Goal: Information Seeking & Learning: Compare options

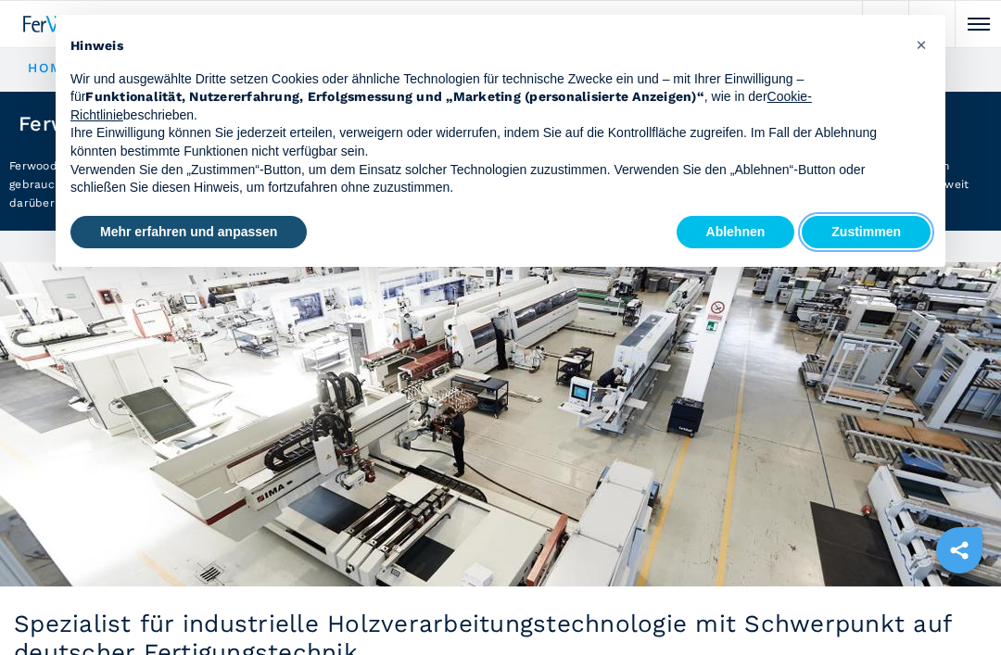
click at [857, 235] on button "Zustimmen" at bounding box center [866, 232] width 129 height 33
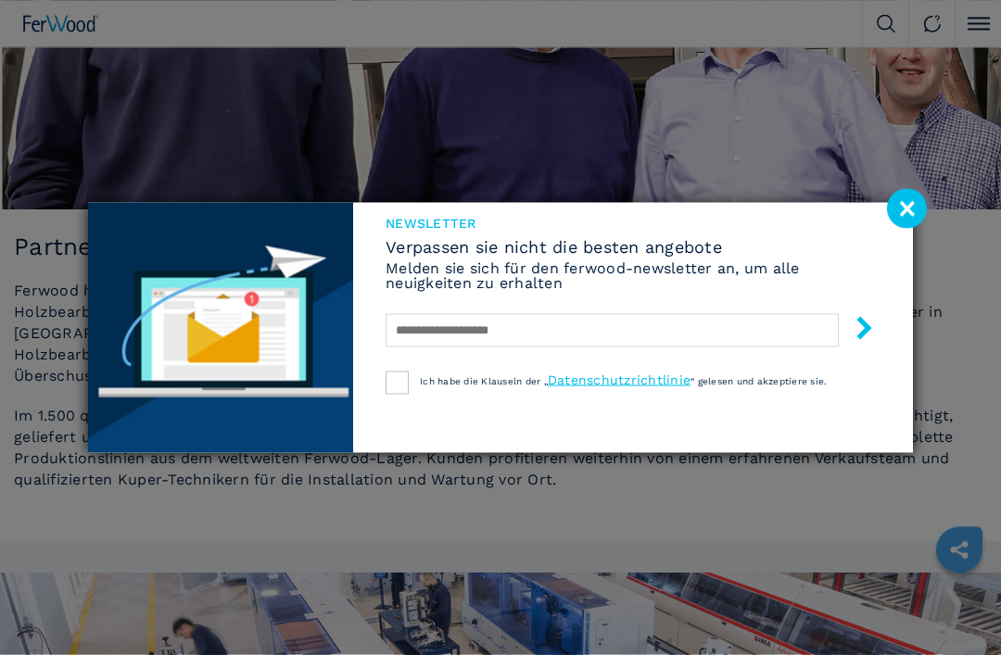
scroll to position [1014, 0]
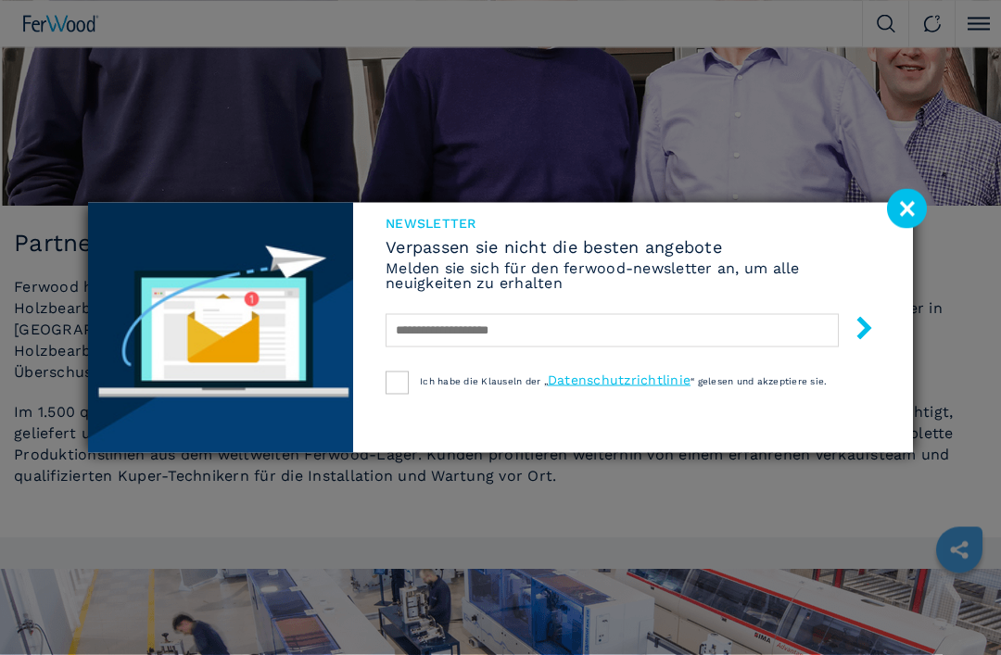
click at [902, 229] on image at bounding box center [907, 209] width 40 height 40
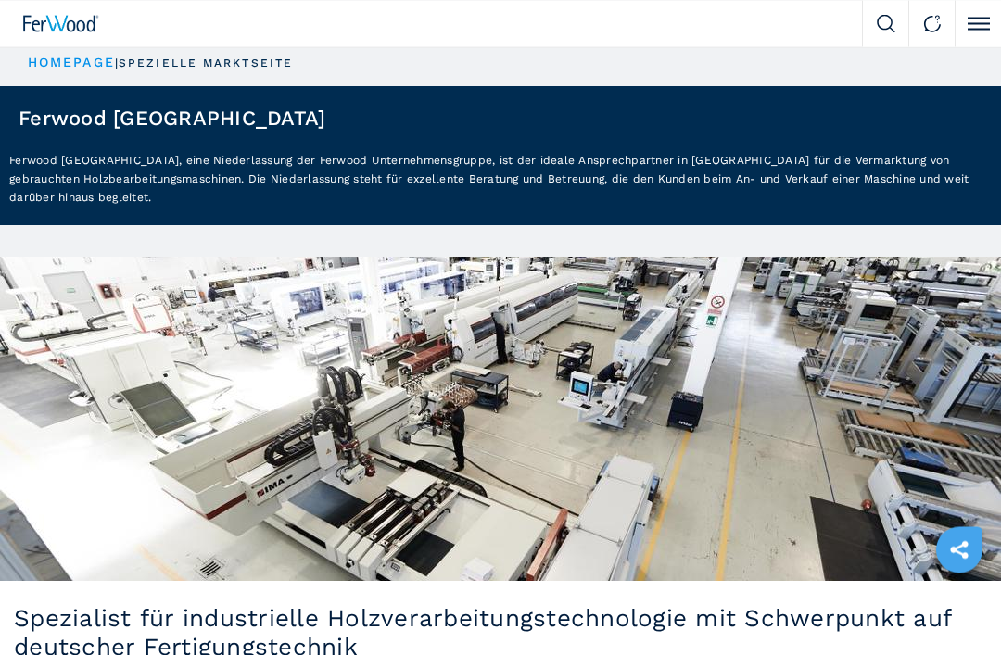
scroll to position [0, 0]
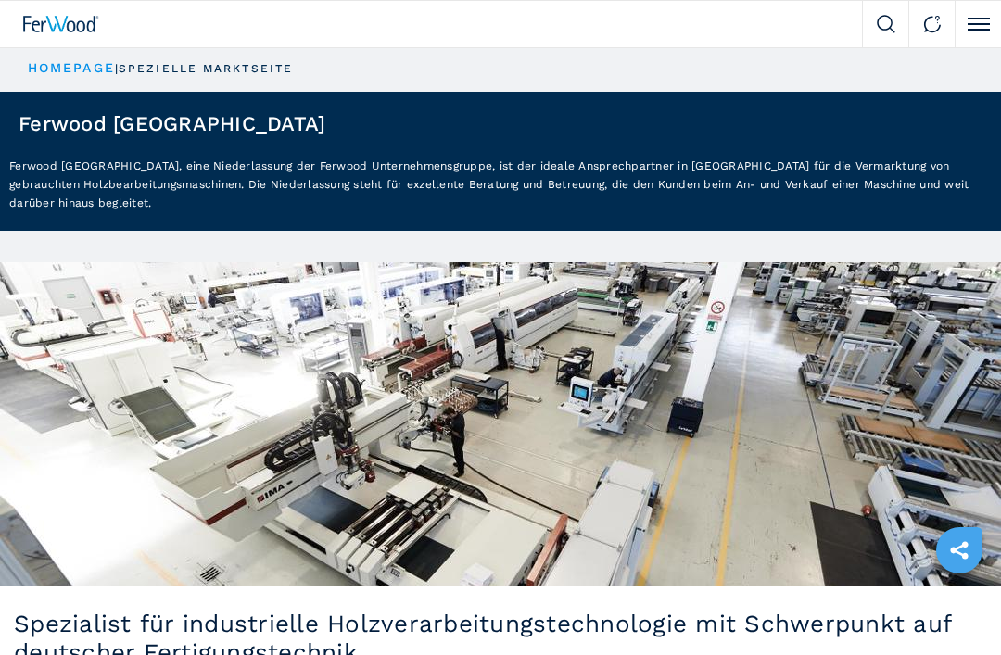
click at [978, 28] on button "Click to toggle menu" at bounding box center [977, 24] width 46 height 46
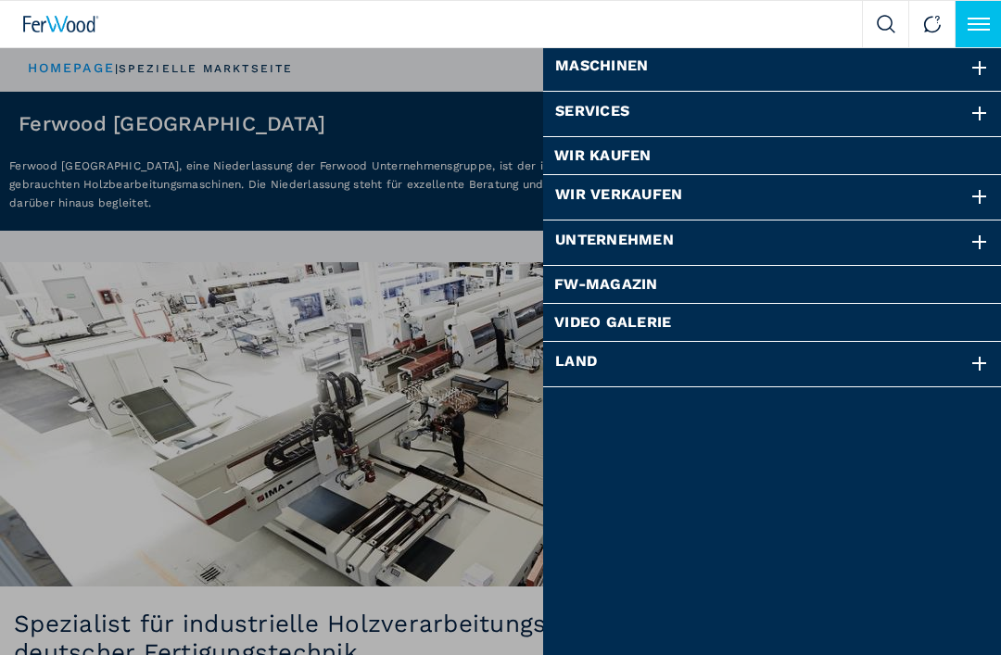
click at [974, 72] on div at bounding box center [979, 68] width 20 height 20
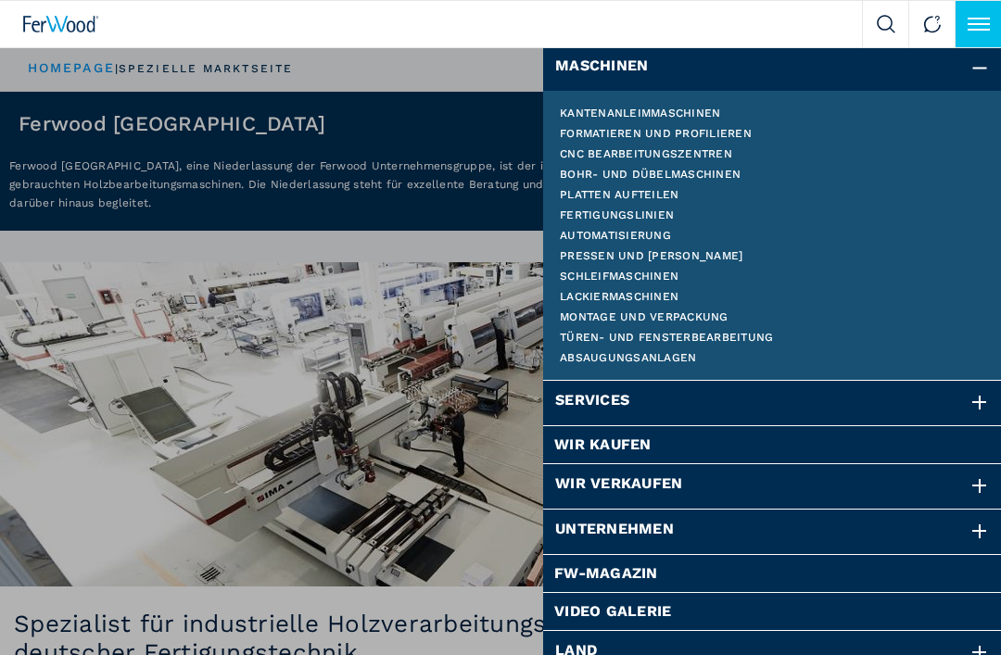
click at [719, 177] on link "Bohr- und dübelmaschinen" at bounding box center [772, 174] width 425 height 11
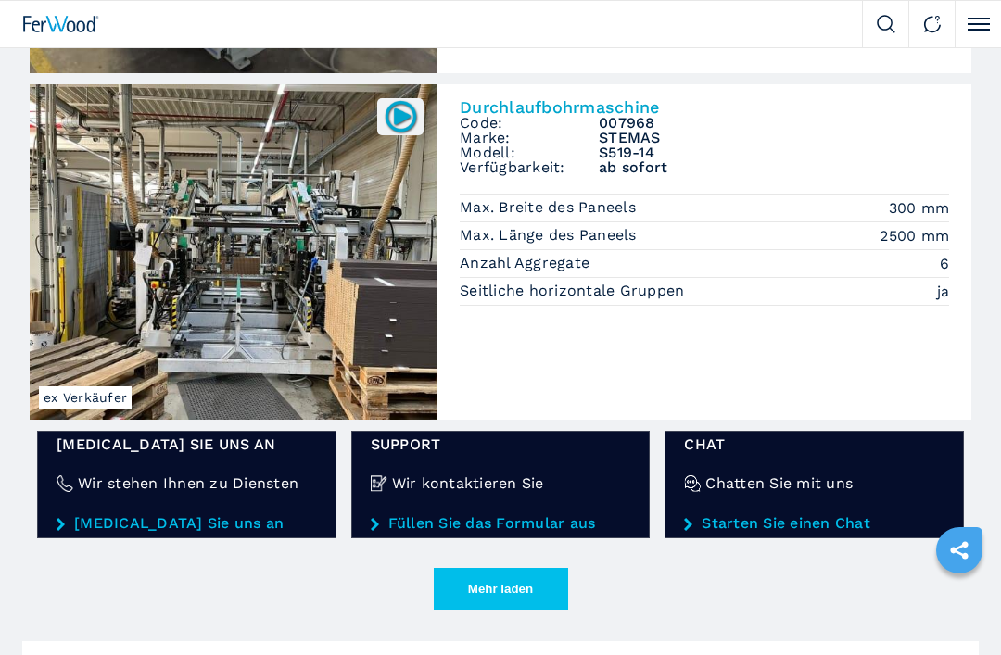
scroll to position [2658, 0]
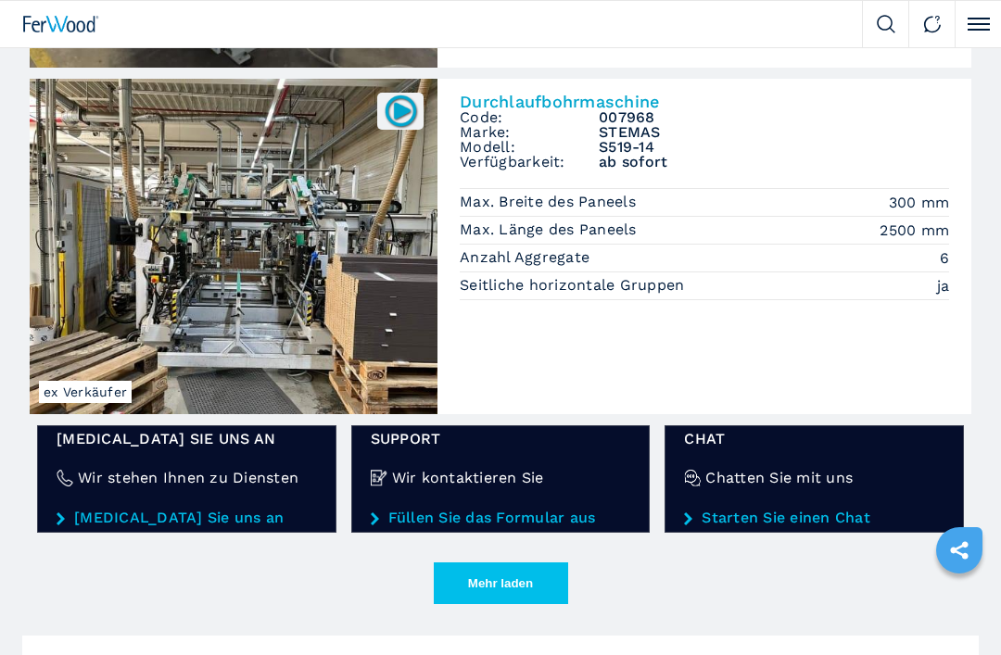
click at [500, 577] on button "Mehr laden" at bounding box center [501, 583] width 134 height 42
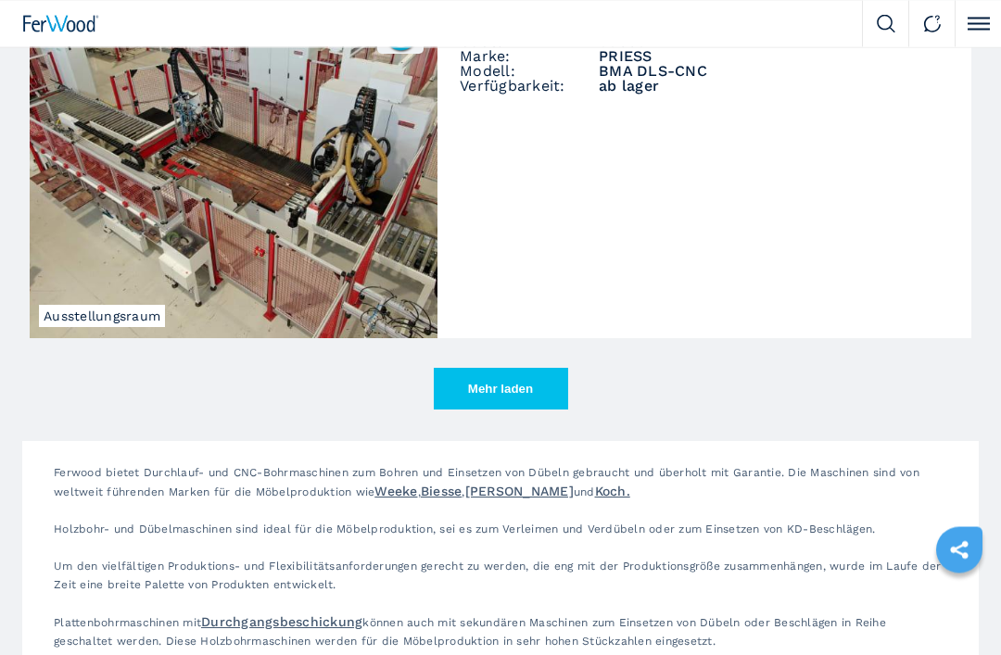
scroll to position [5637, 0]
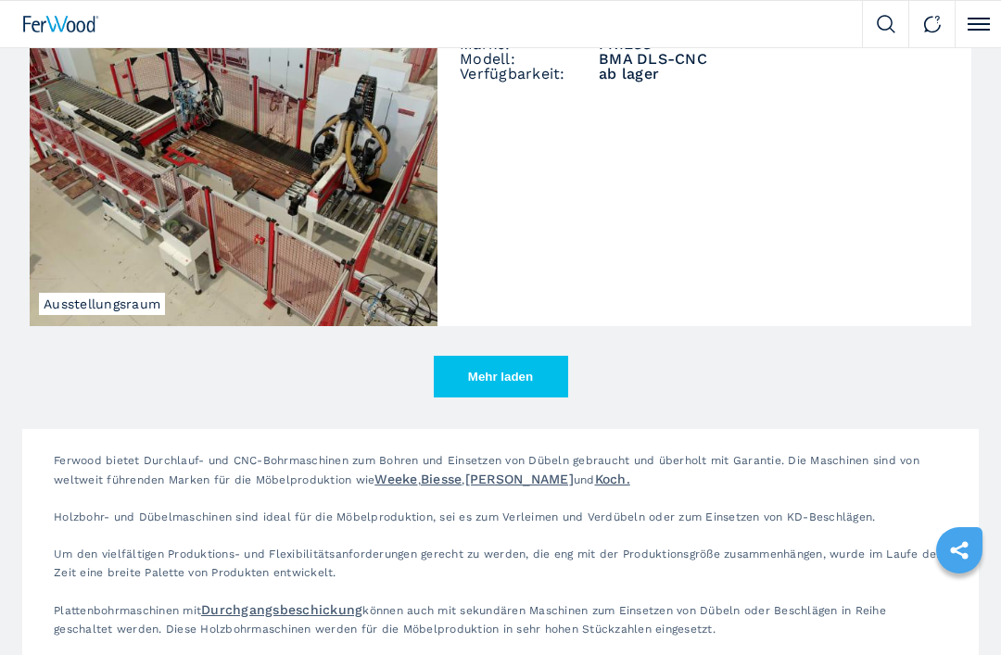
click at [511, 384] on button "Mehr laden" at bounding box center [501, 377] width 134 height 42
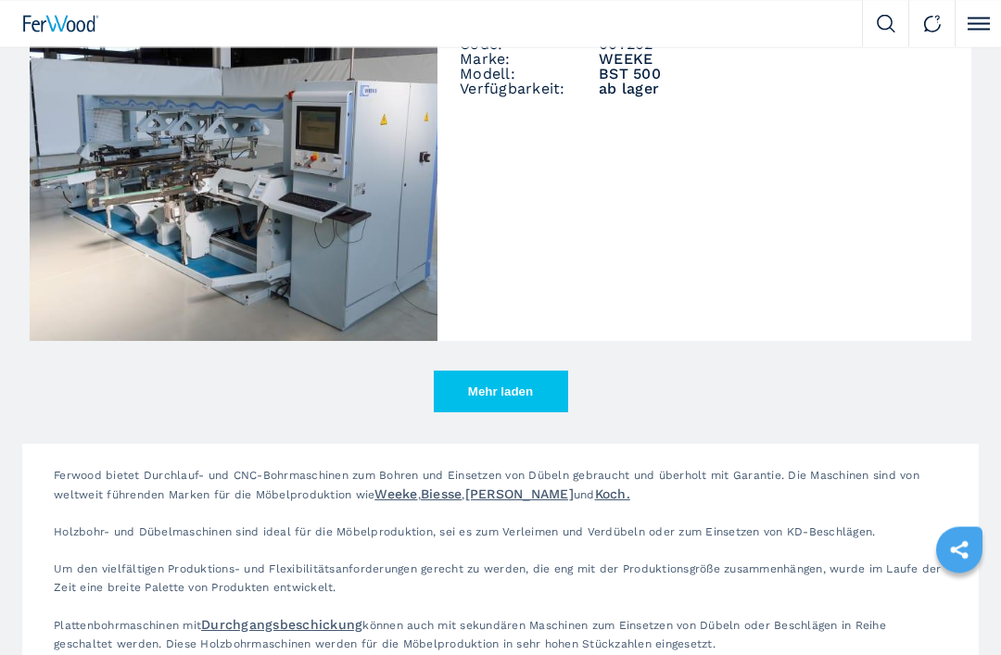
click at [510, 394] on button "Mehr laden" at bounding box center [501, 393] width 134 height 42
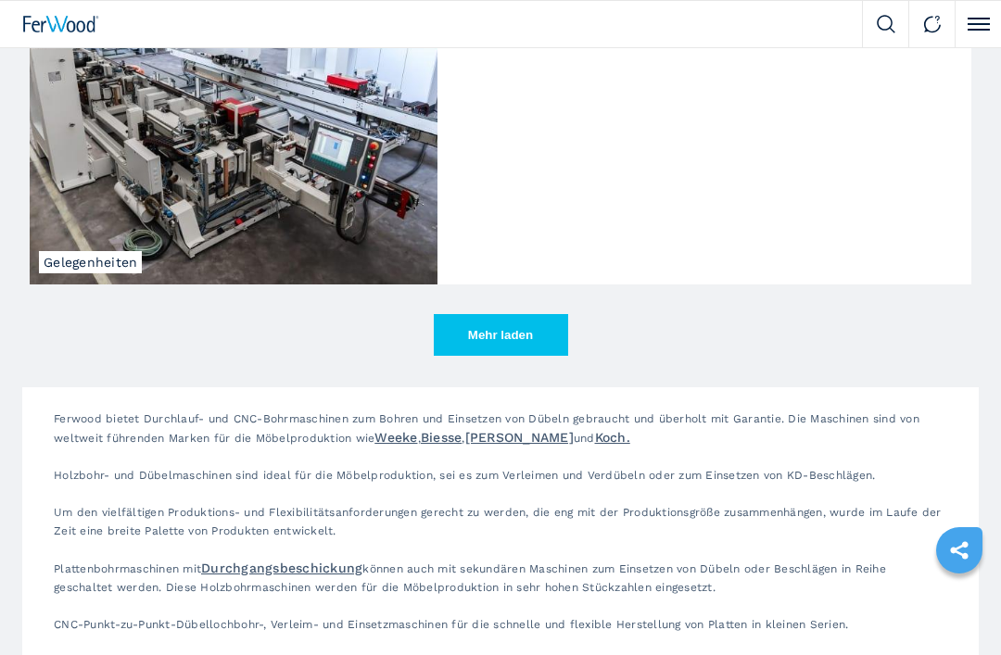
scroll to position [11296, 0]
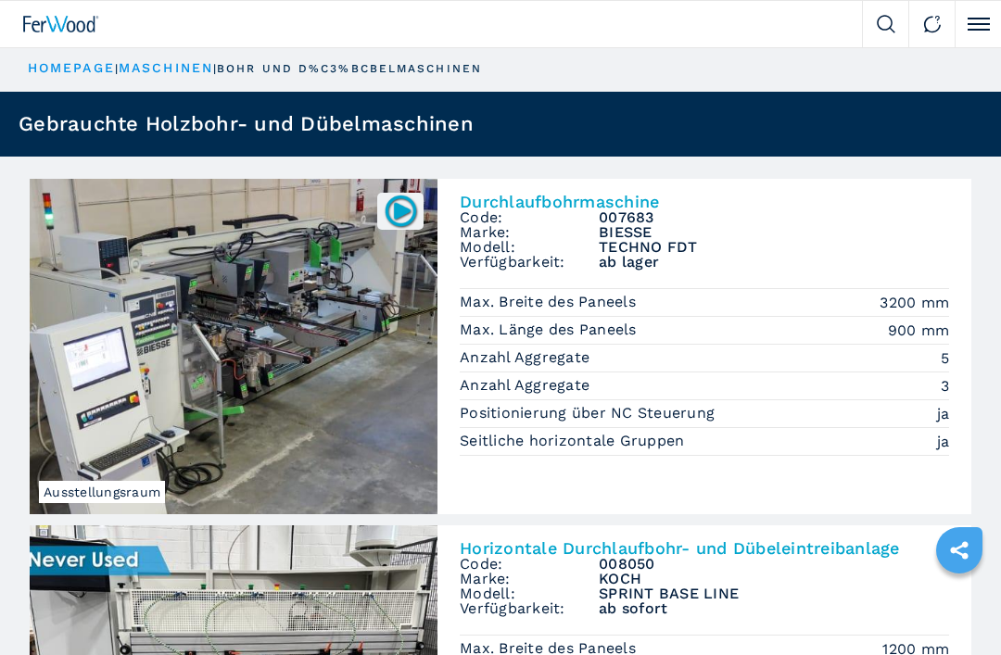
click at [993, 17] on button "Click to toggle menu" at bounding box center [977, 24] width 46 height 46
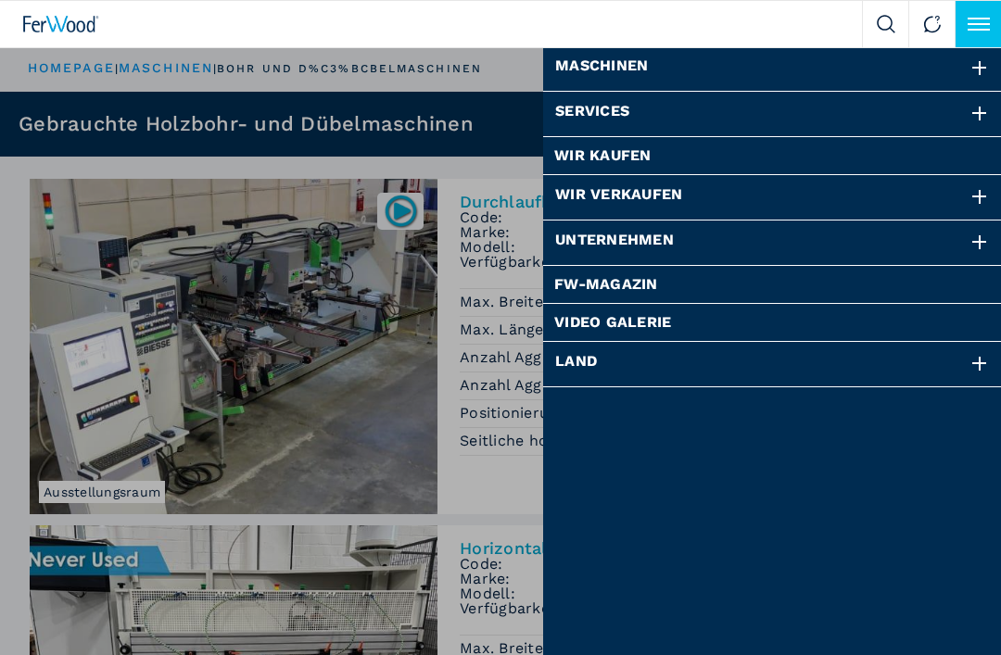
click at [739, 73] on div "Maschinen" at bounding box center [772, 68] width 459 height 44
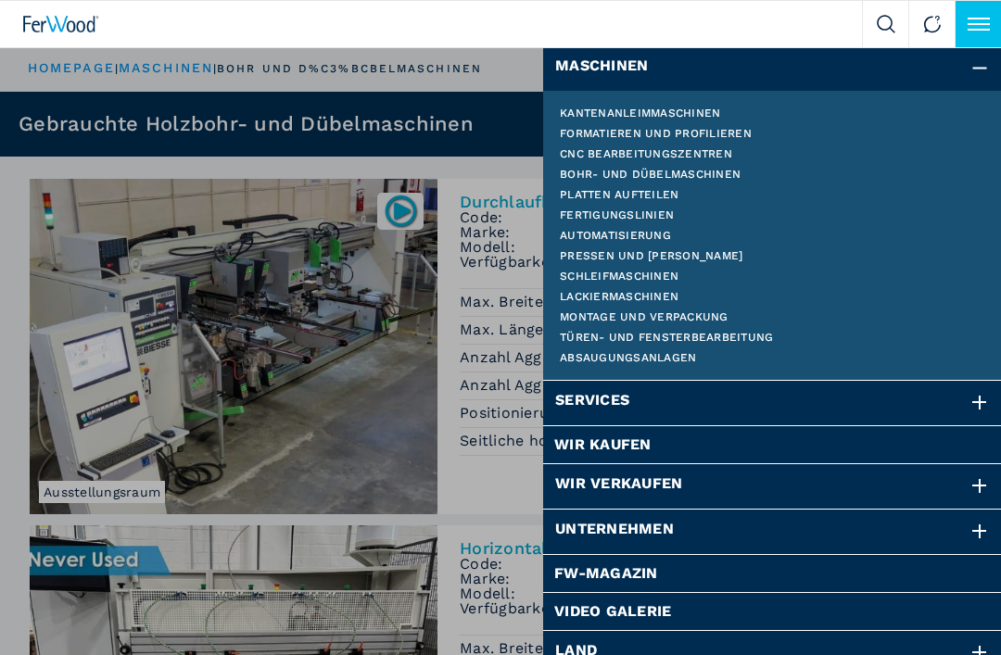
click at [710, 156] on link "Cnc bearbeitungszentren" at bounding box center [772, 153] width 425 height 11
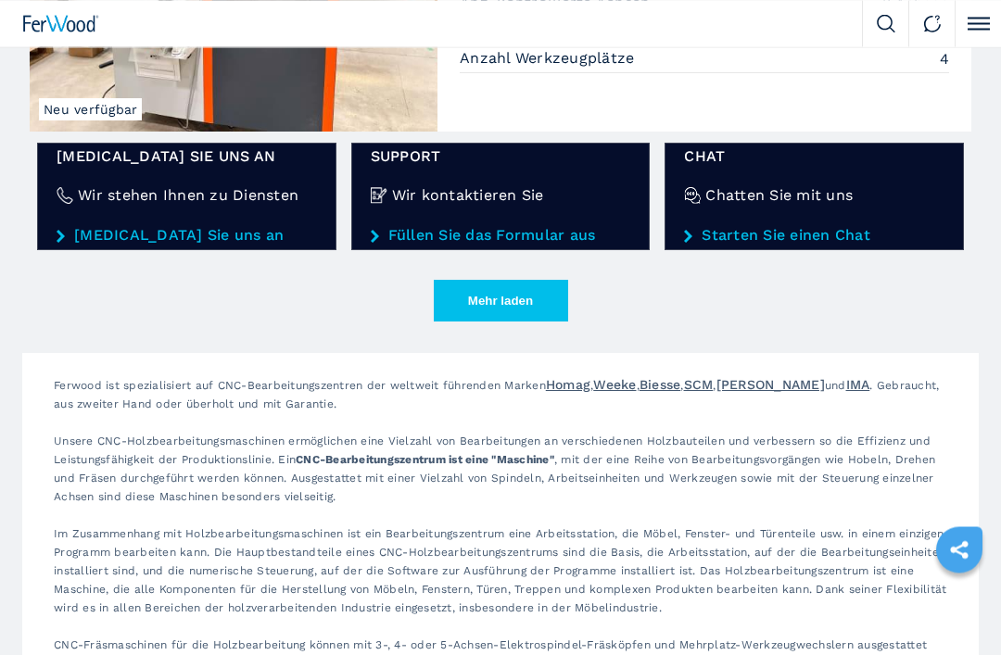
scroll to position [2946, 0]
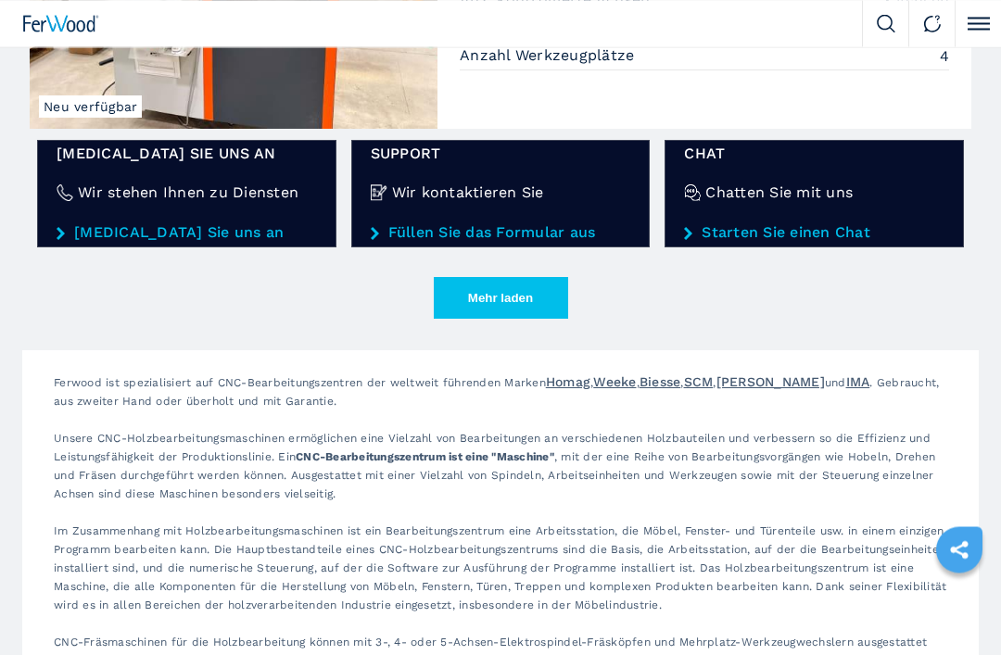
click at [515, 300] on button "Mehr laden" at bounding box center [501, 299] width 134 height 42
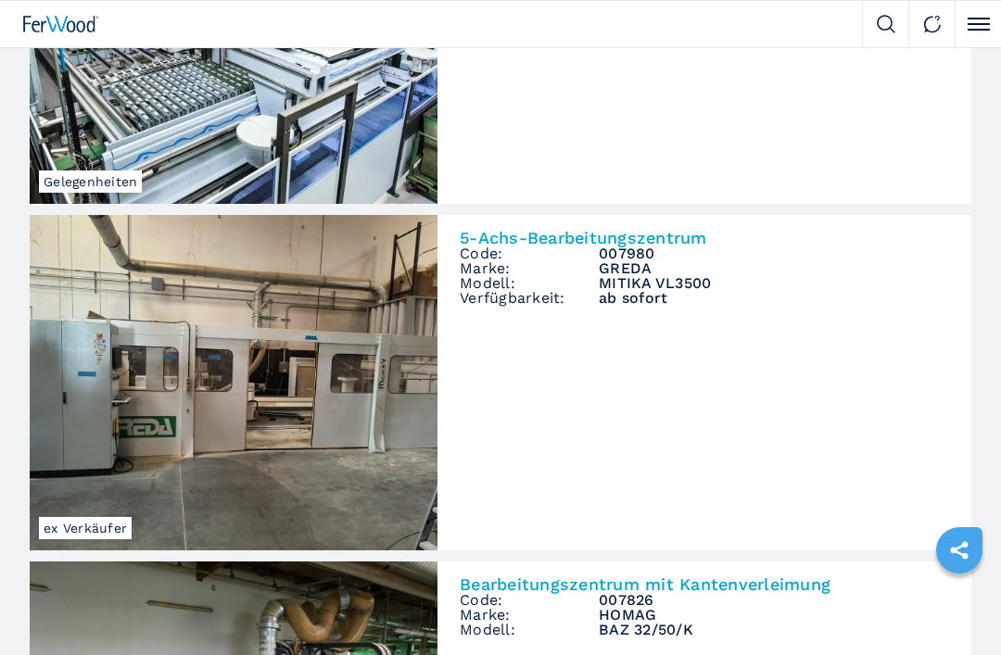
scroll to position [7543, 0]
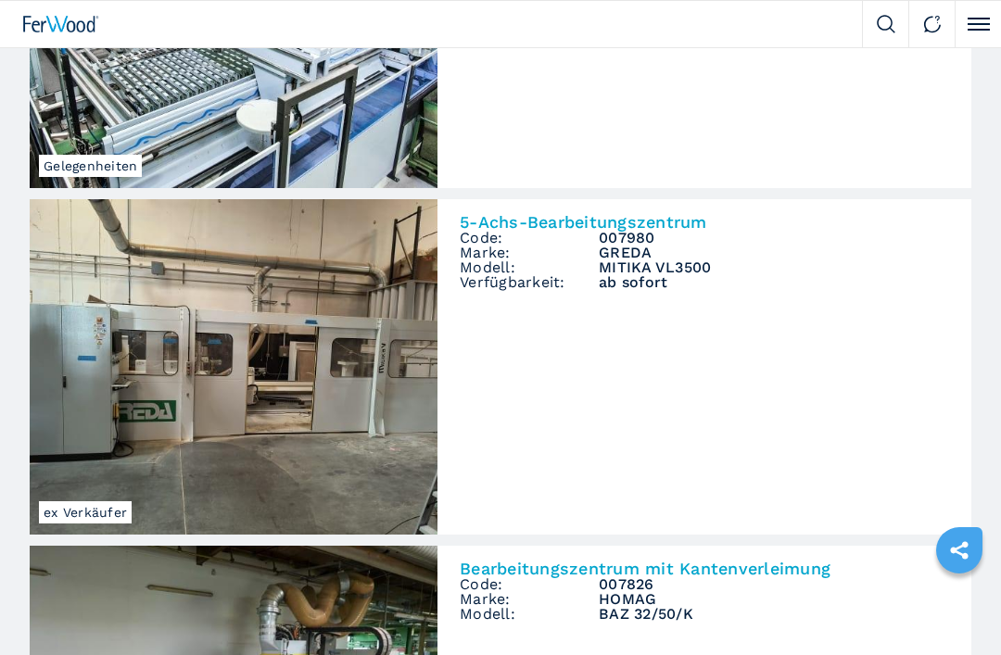
click at [264, 411] on img at bounding box center [234, 366] width 408 height 335
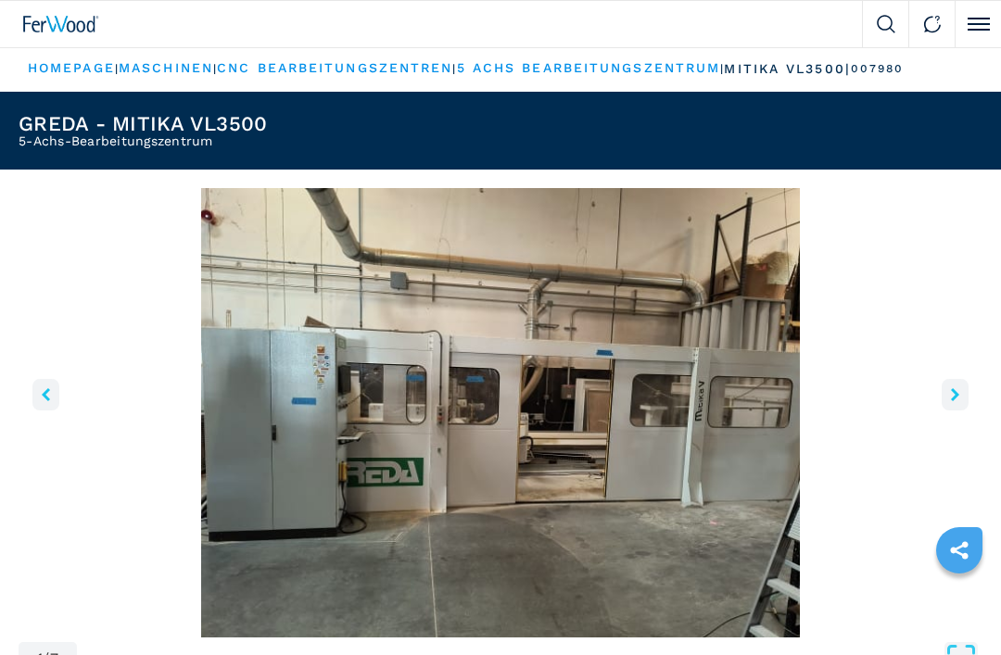
click at [961, 390] on button "right-button" at bounding box center [954, 395] width 27 height 32
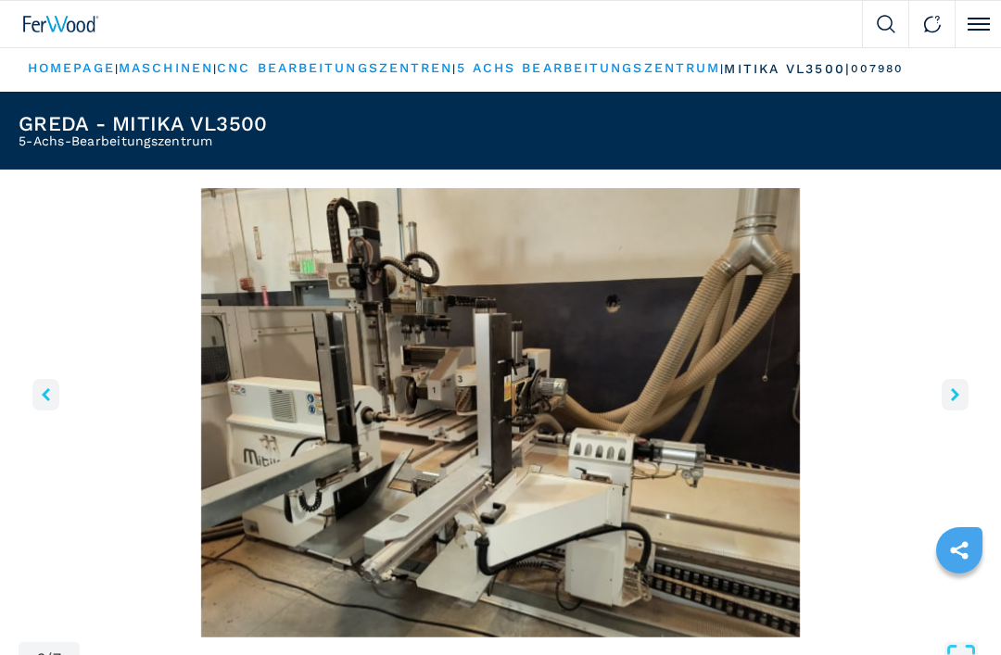
click at [960, 394] on button "right-button" at bounding box center [954, 395] width 27 height 32
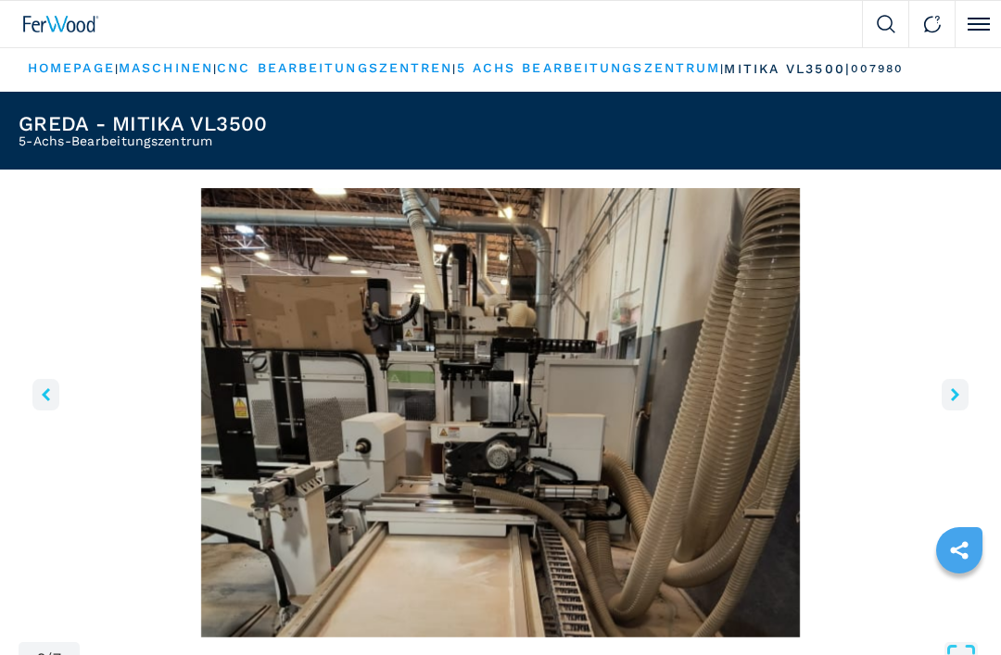
click at [959, 390] on button "right-button" at bounding box center [954, 395] width 27 height 32
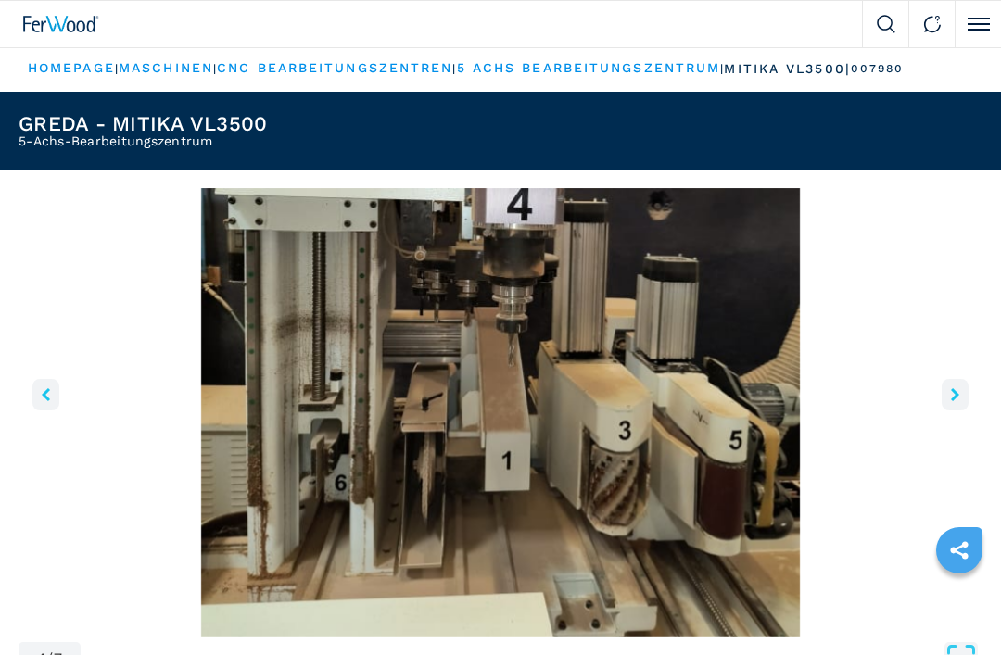
click at [959, 395] on button "right-button" at bounding box center [954, 395] width 27 height 32
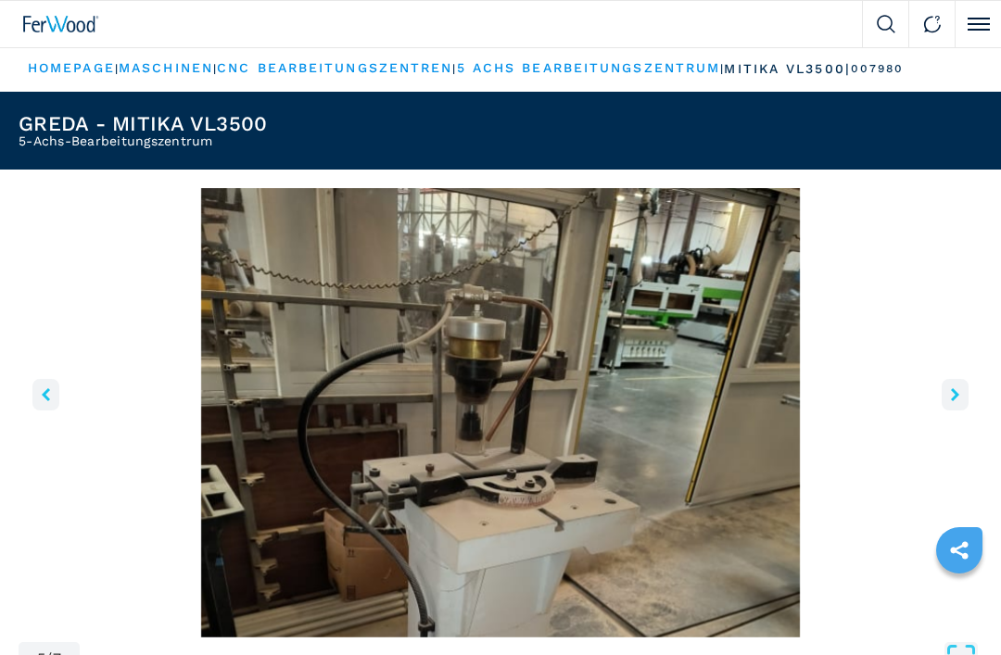
click at [956, 398] on icon "right-button" at bounding box center [955, 394] width 8 height 13
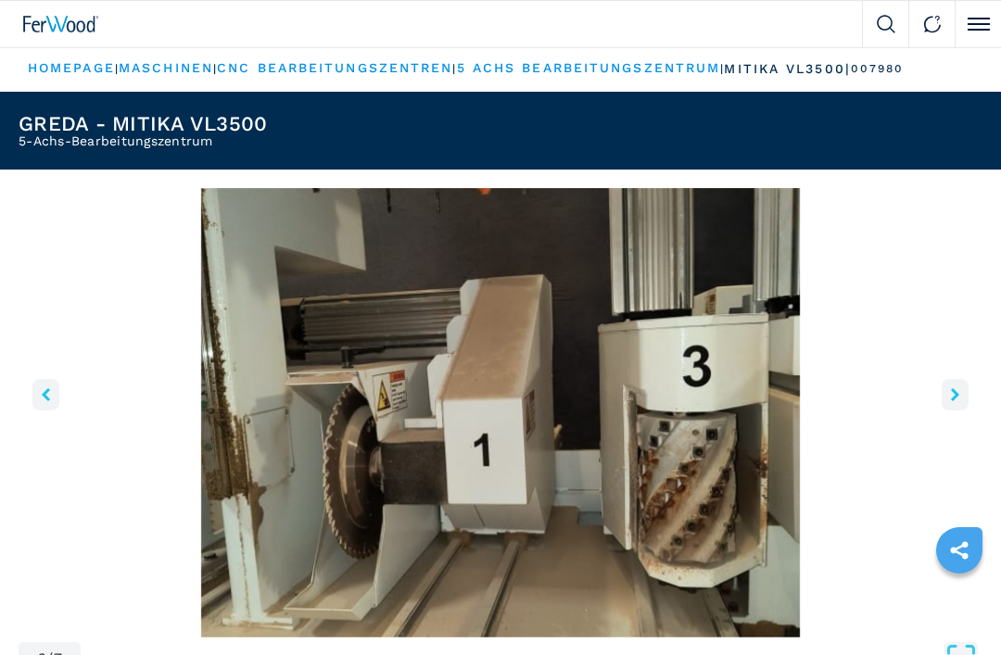
click at [958, 395] on icon "right-button" at bounding box center [955, 394] width 8 height 13
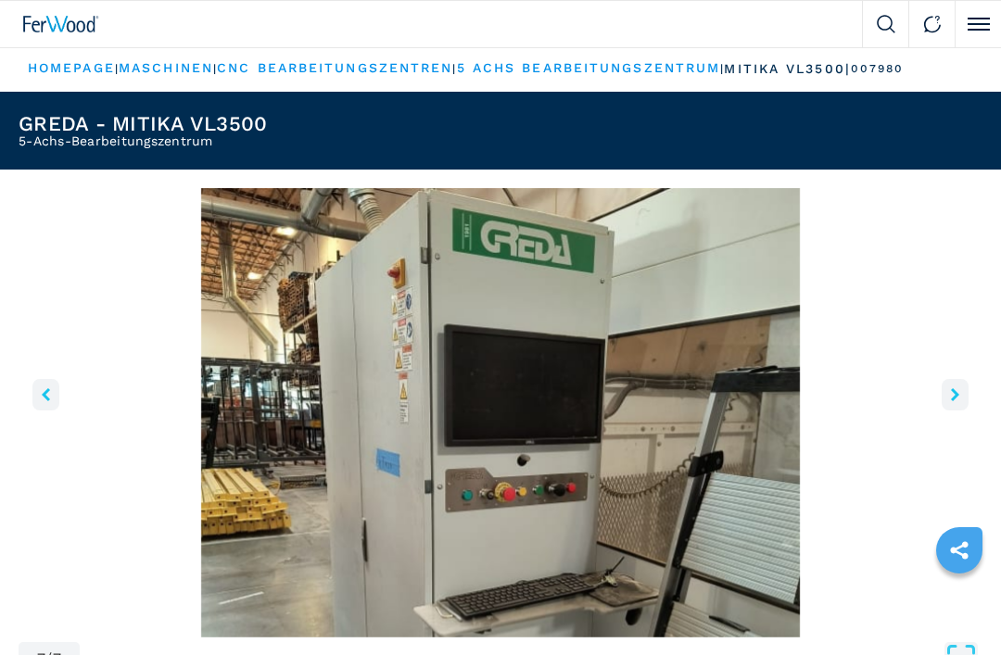
click at [959, 395] on button "right-button" at bounding box center [954, 395] width 27 height 32
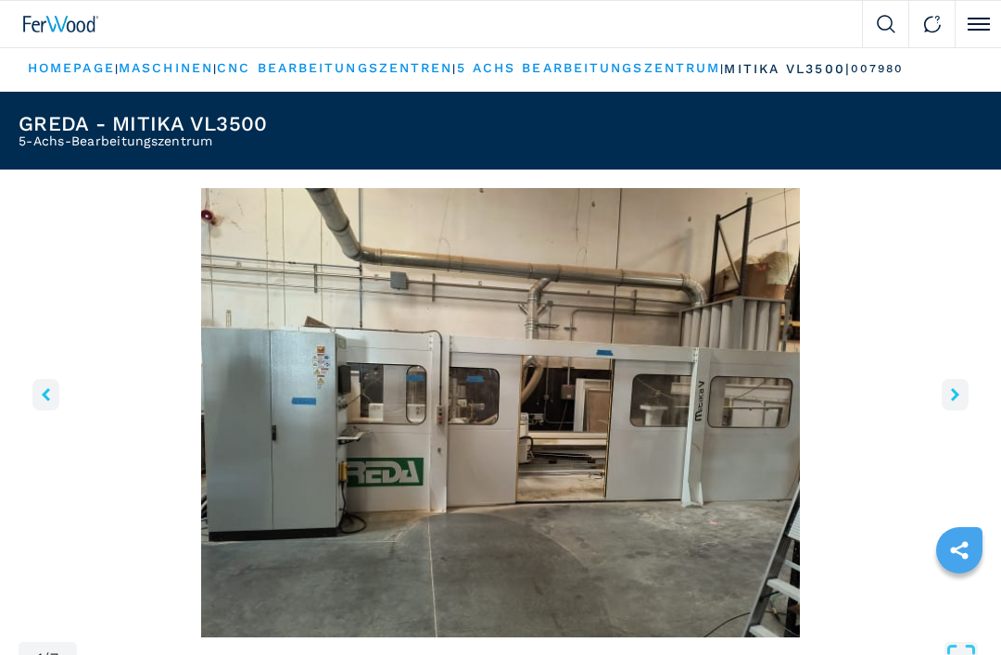
click at [956, 398] on icon "right-button" at bounding box center [955, 394] width 8 height 13
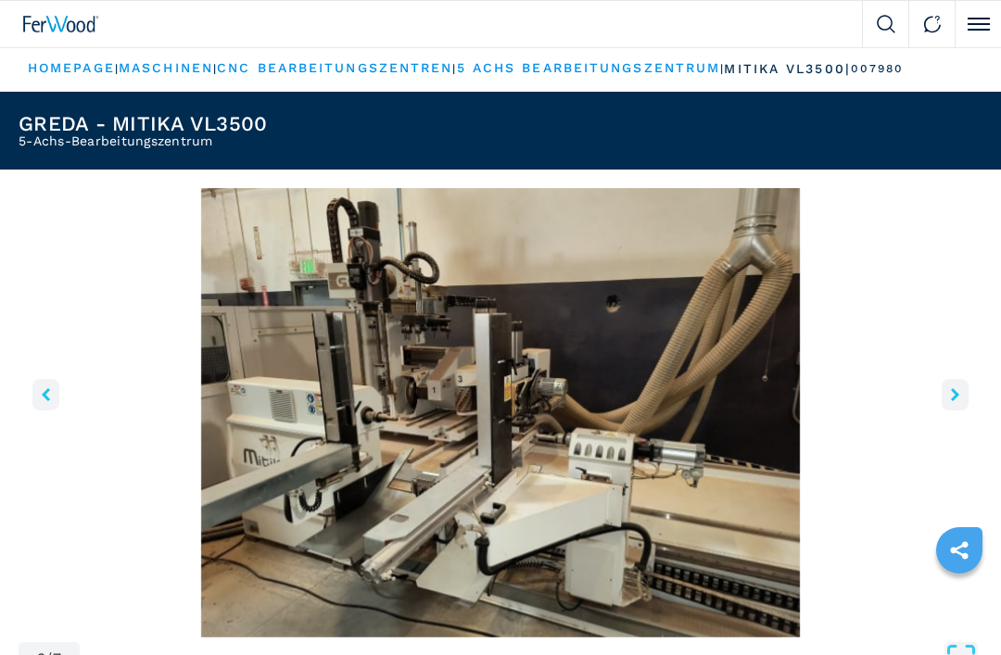
click at [961, 399] on button "right-button" at bounding box center [954, 395] width 27 height 32
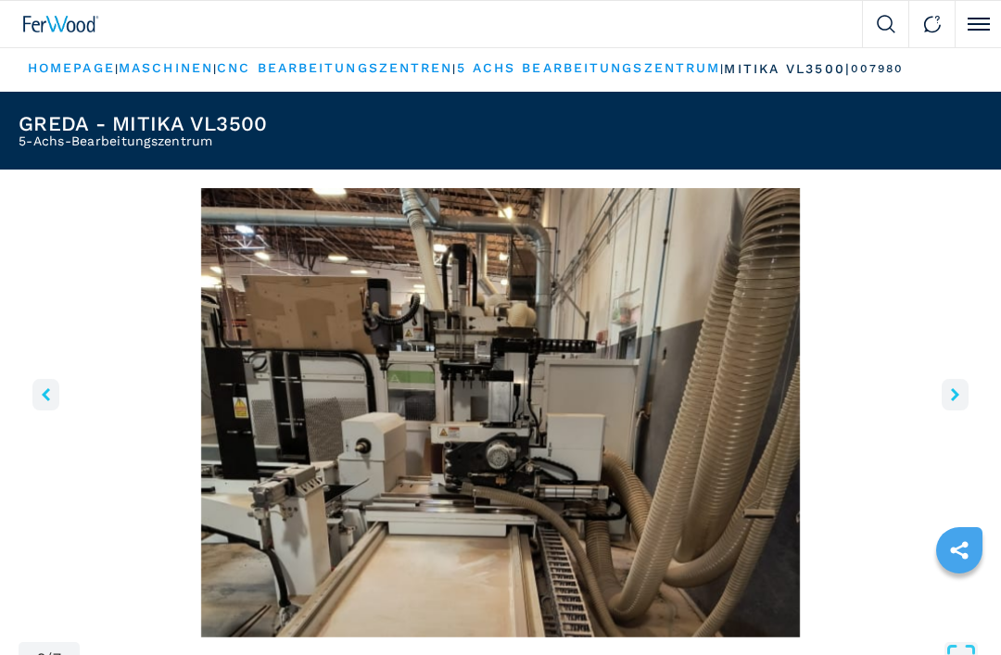
click at [967, 397] on button "right-button" at bounding box center [954, 395] width 27 height 32
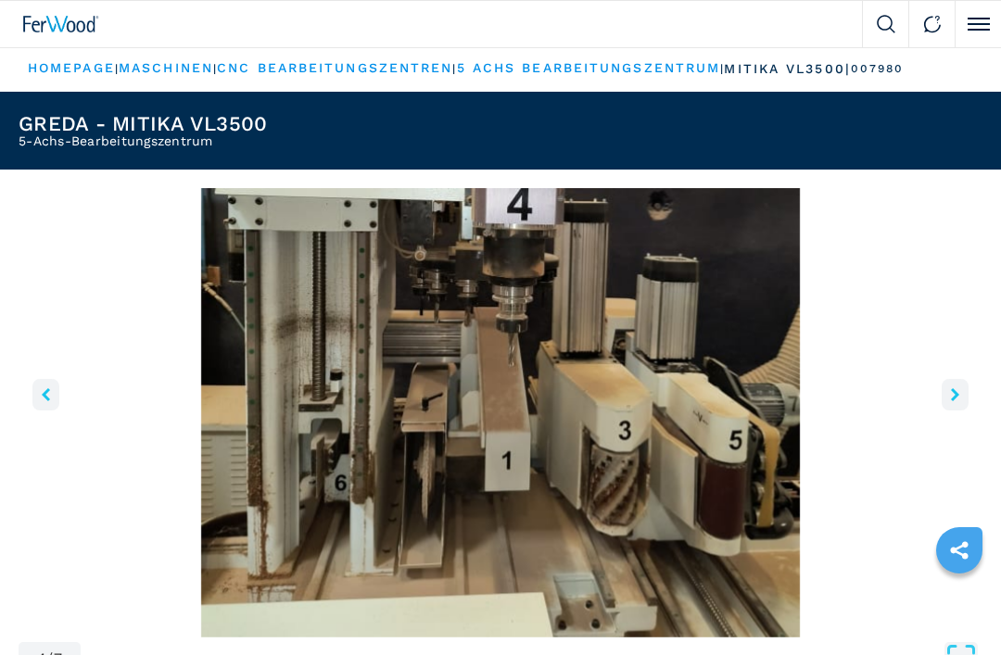
click at [967, 388] on button "right-button" at bounding box center [954, 395] width 27 height 32
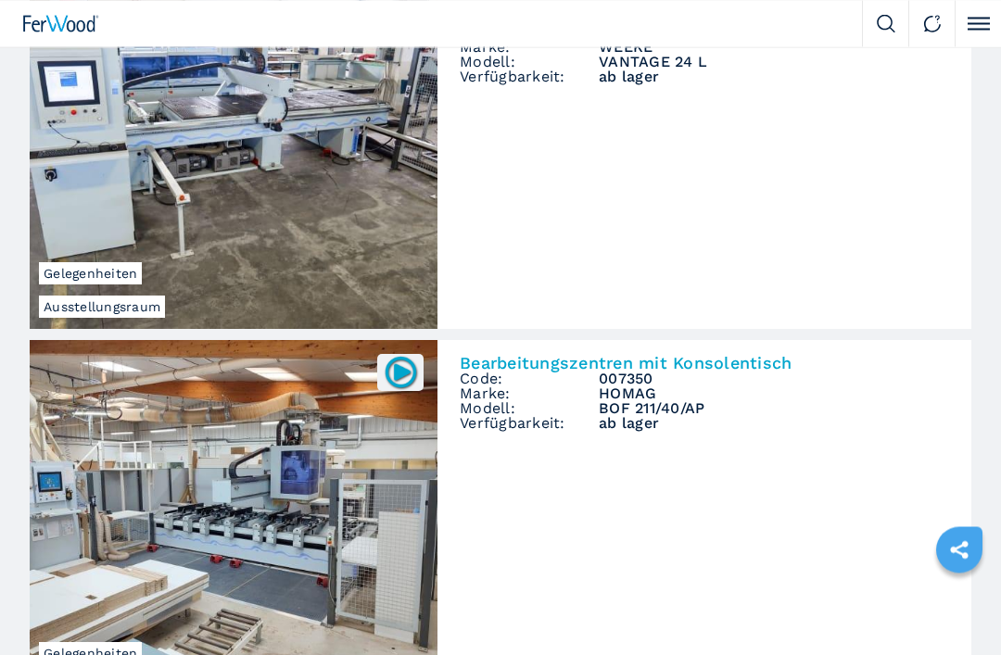
scroll to position [10868, 0]
click at [69, 228] on img at bounding box center [234, 161] width 408 height 335
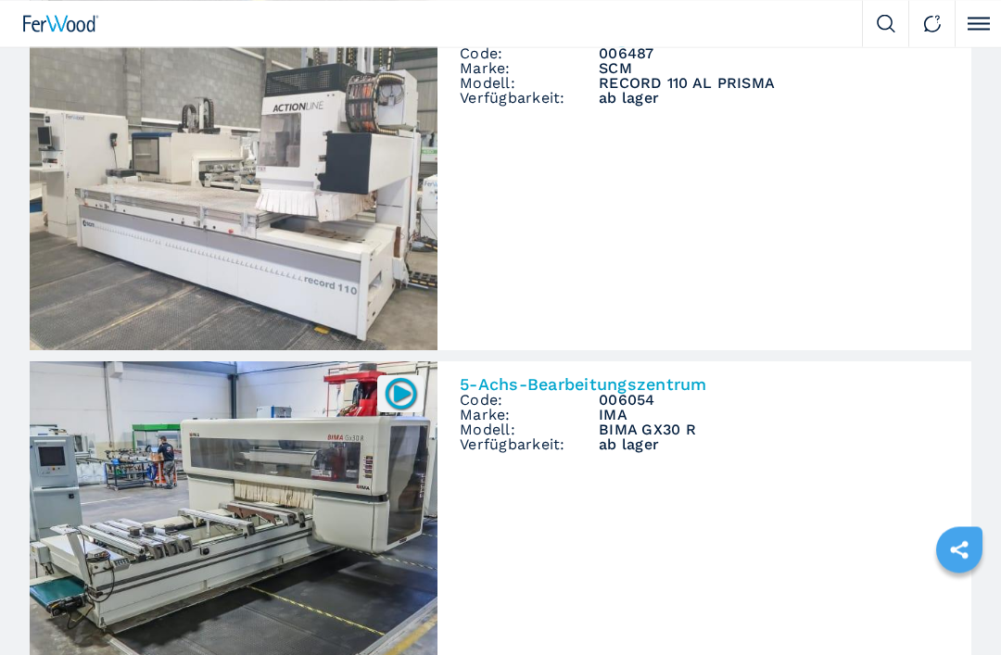
scroll to position [8423, 0]
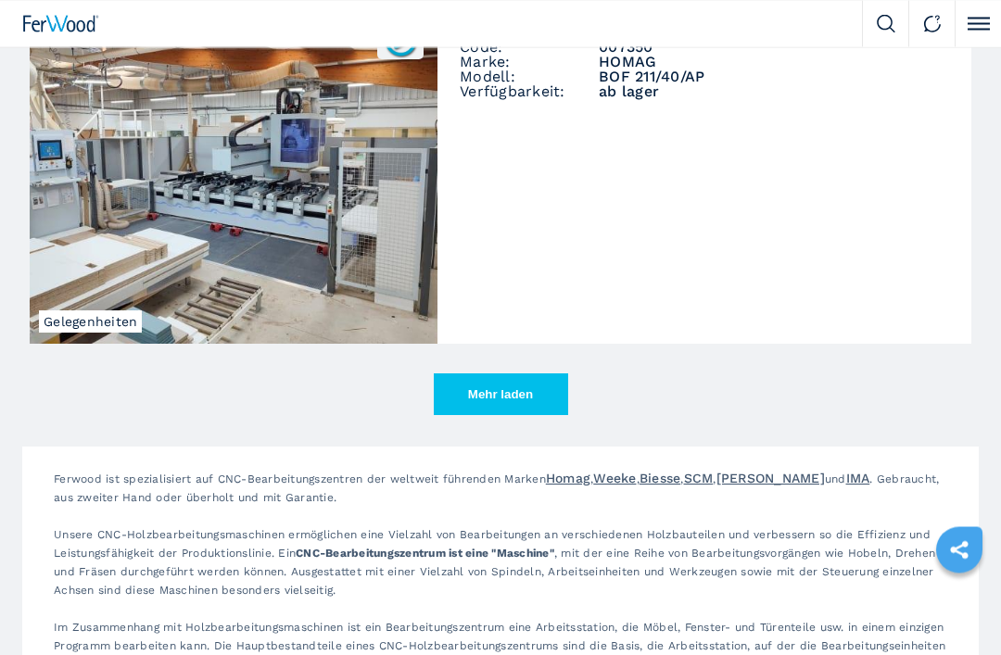
click at [505, 398] on button "Mehr laden" at bounding box center [501, 395] width 134 height 42
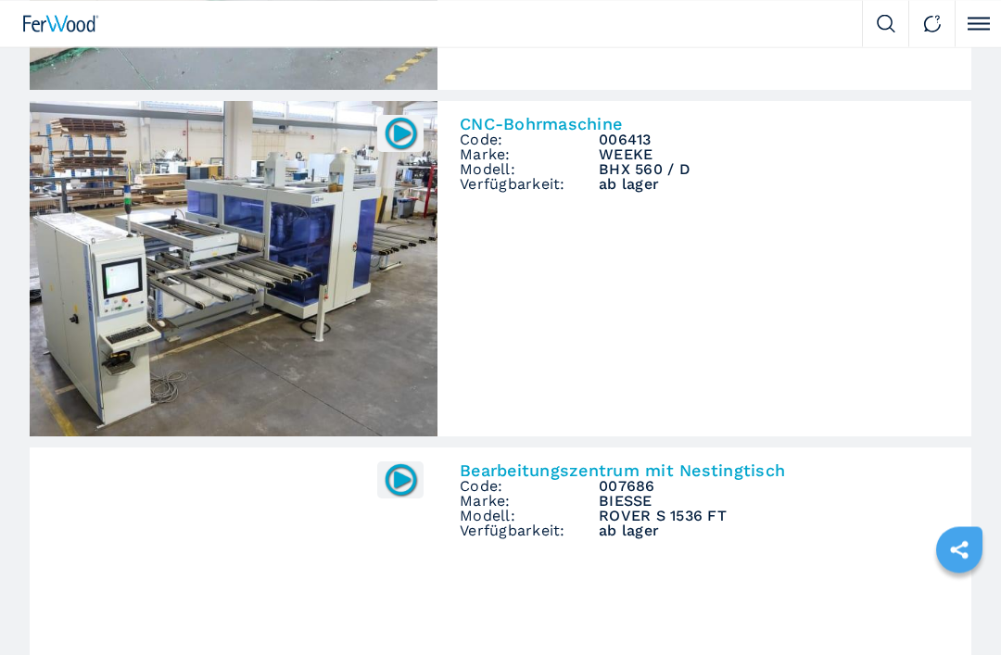
scroll to position [13224, 0]
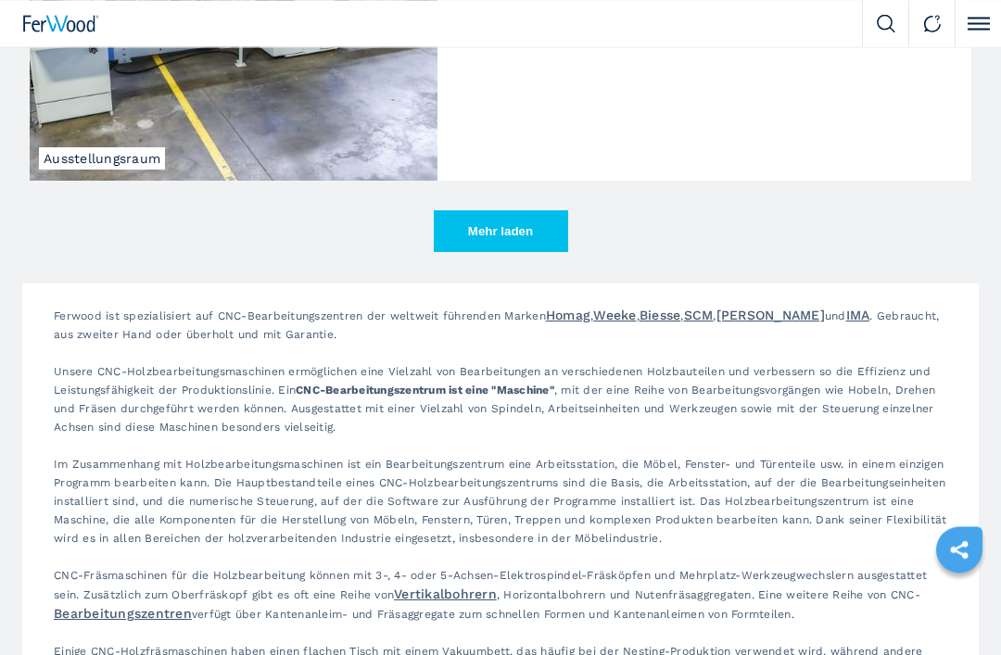
click at [504, 238] on button "Mehr laden" at bounding box center [501, 232] width 134 height 42
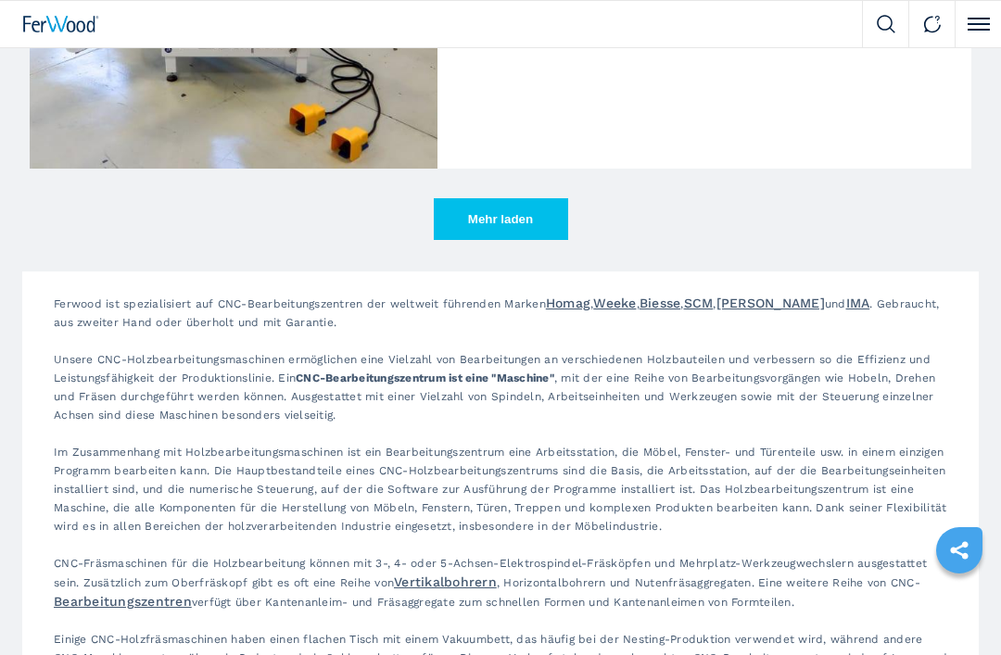
scroll to position [16971, 0]
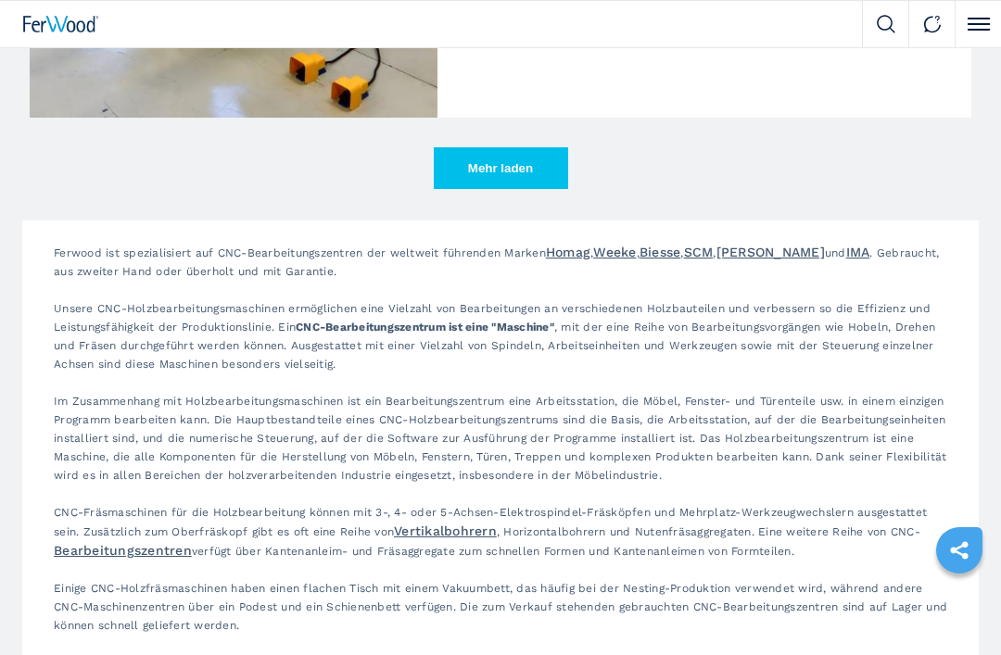
click at [502, 164] on button "Mehr laden" at bounding box center [501, 168] width 134 height 42
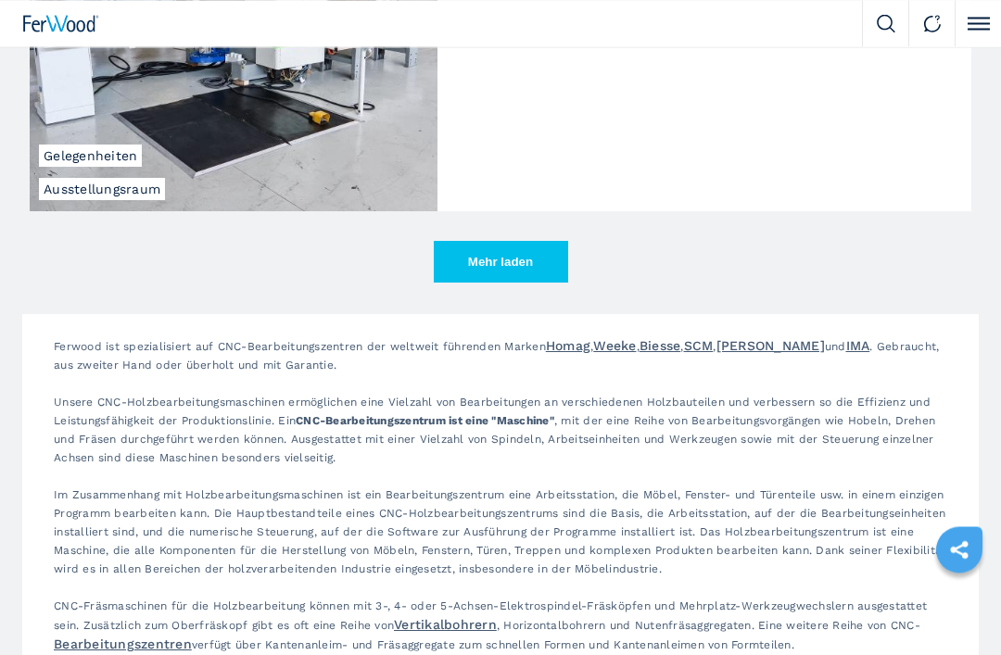
scroll to position [19650, 0]
click at [499, 241] on button "Mehr laden" at bounding box center [501, 262] width 134 height 42
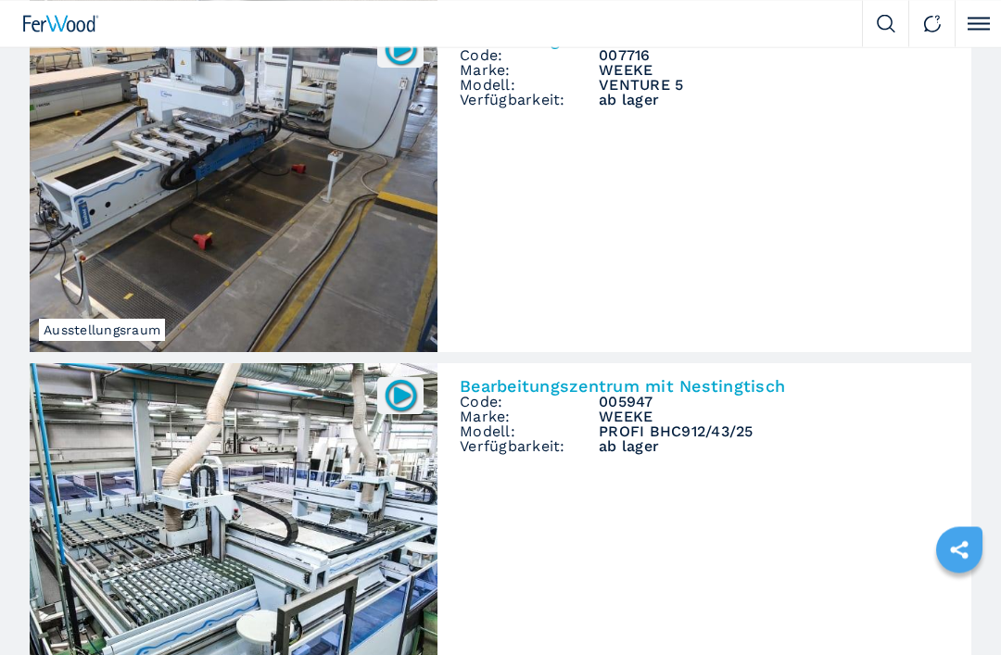
scroll to position [7028, 0]
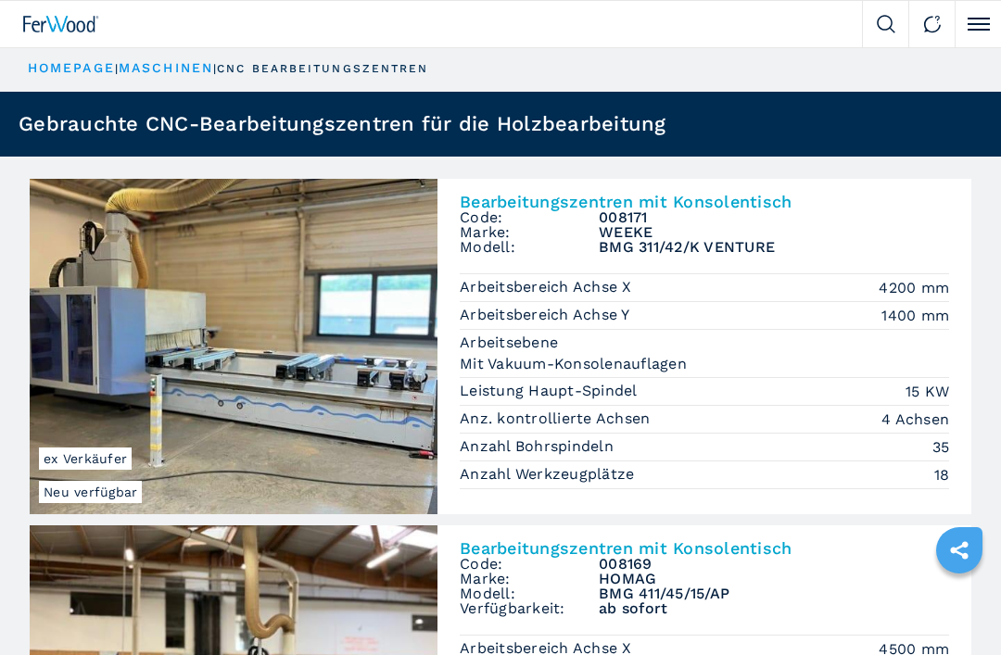
click at [65, 24] on img at bounding box center [61, 24] width 76 height 17
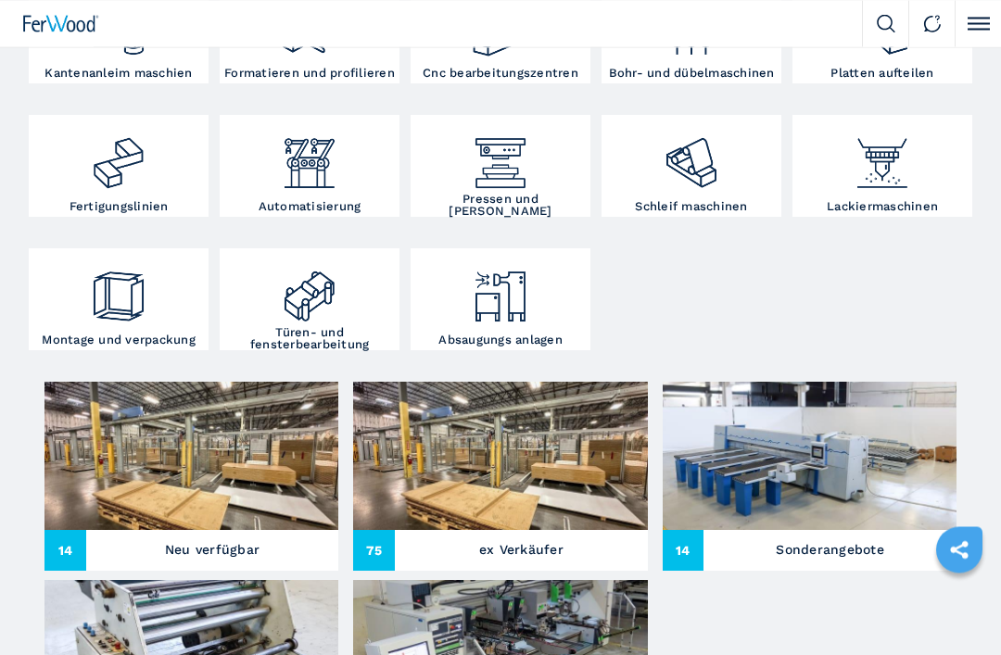
scroll to position [424, 0]
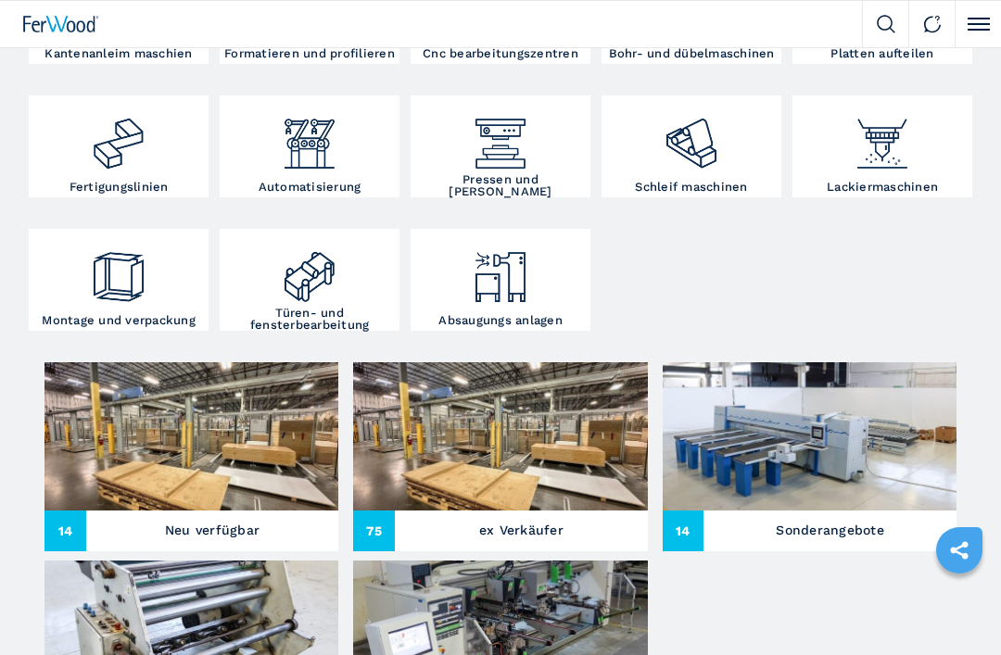
click at [326, 297] on img at bounding box center [309, 270] width 59 height 73
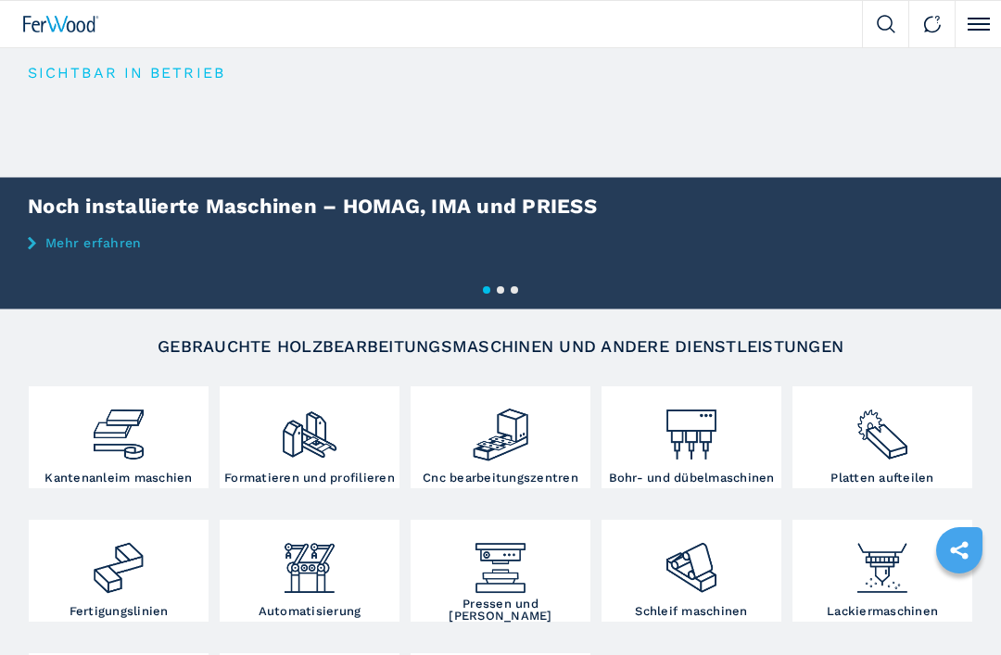
click at [132, 411] on img at bounding box center [118, 427] width 59 height 73
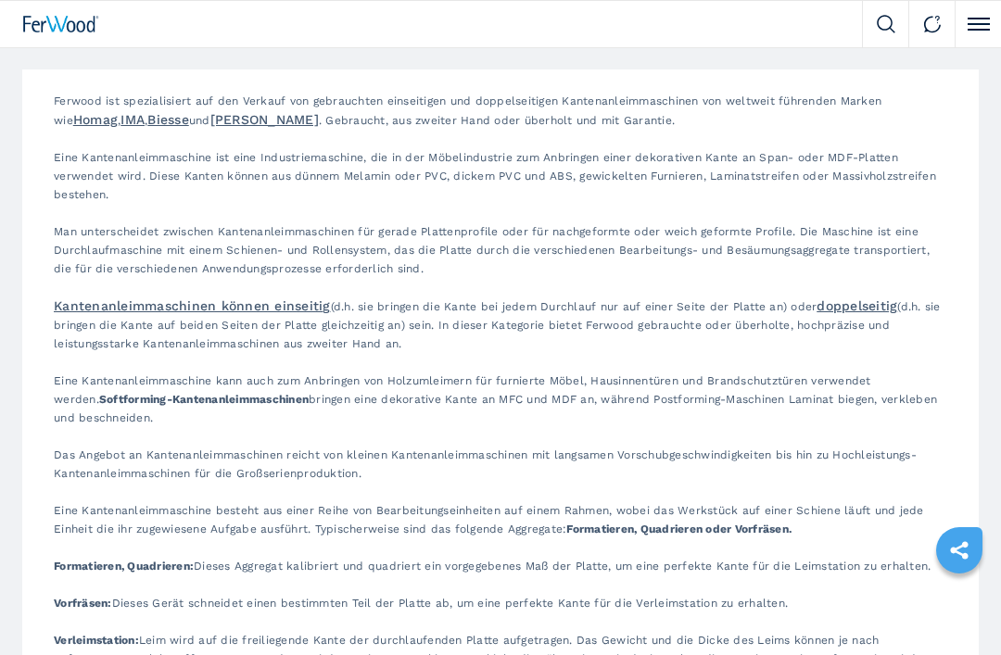
scroll to position [3409, 0]
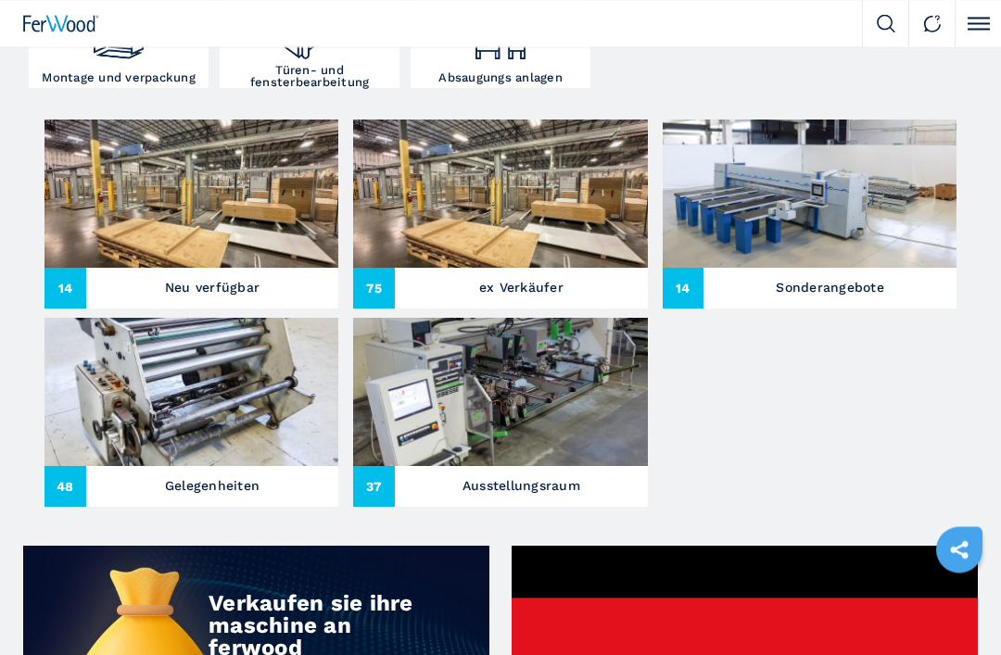
scroll to position [667, 0]
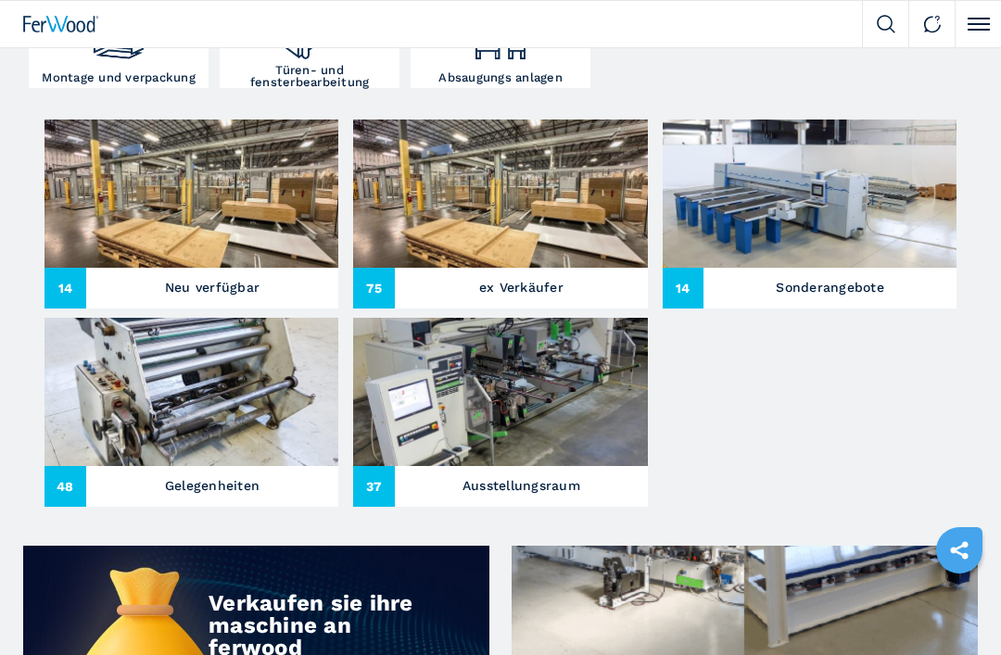
click at [789, 231] on img at bounding box center [810, 194] width 294 height 148
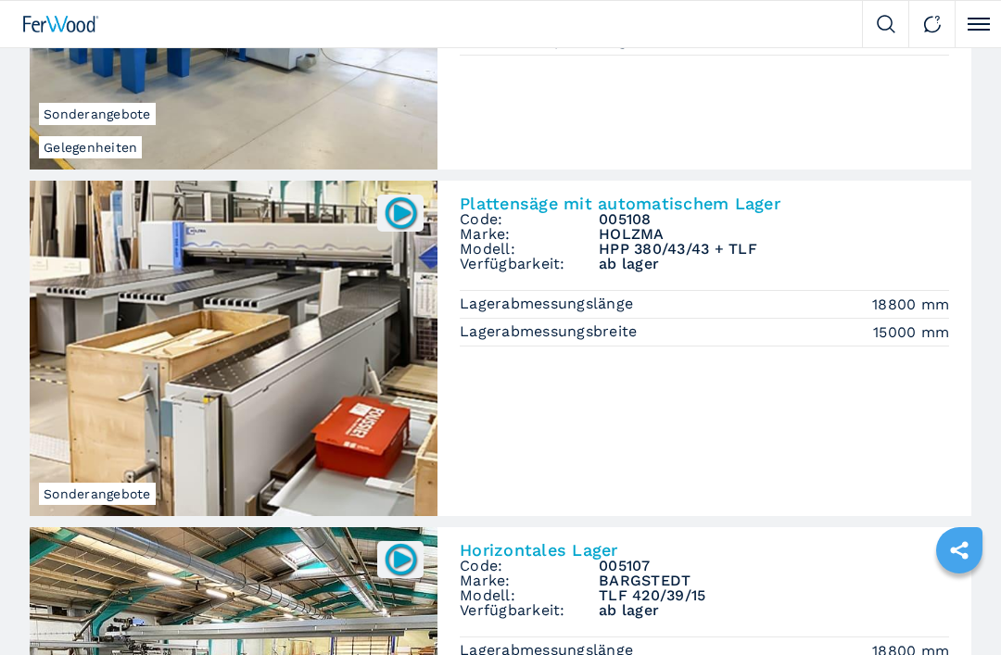
scroll to position [381, 0]
